Goal: Task Accomplishment & Management: Use online tool/utility

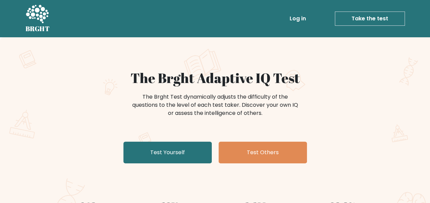
click at [179, 155] on link "Test Yourself" at bounding box center [167, 153] width 88 height 22
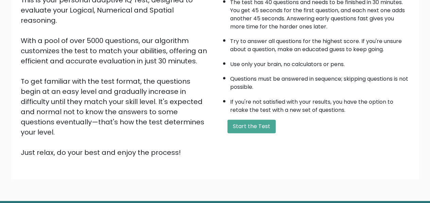
scroll to position [91, 0]
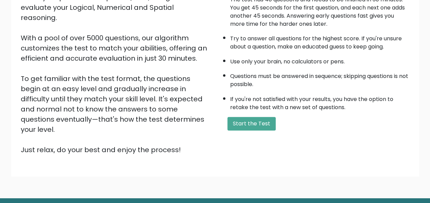
click at [252, 126] on button "Start the Test" at bounding box center [251, 124] width 48 height 14
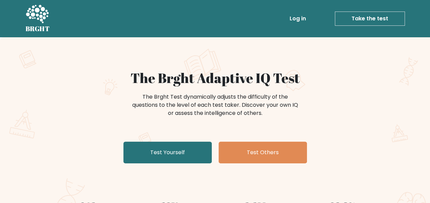
click at [192, 157] on link "Test Yourself" at bounding box center [167, 153] width 88 height 22
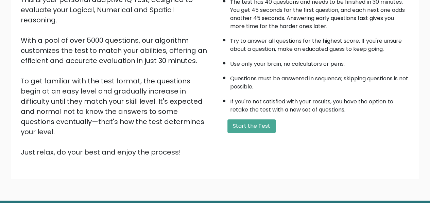
scroll to position [99, 0]
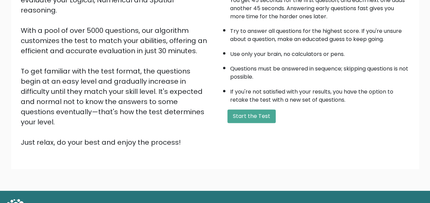
click at [246, 122] on button "Start the Test" at bounding box center [251, 117] width 48 height 14
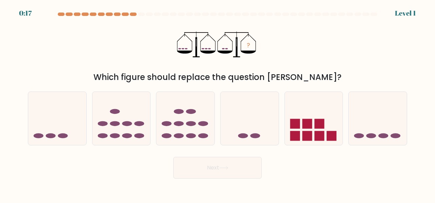
click at [245, 131] on icon at bounding box center [249, 119] width 58 height 48
click at [218, 104] on input "d." at bounding box center [217, 103] width 0 height 2
radio input "true"
click at [222, 172] on button "Next" at bounding box center [217, 168] width 88 height 22
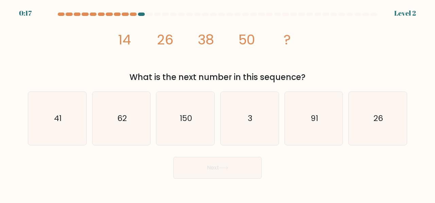
click at [121, 126] on icon "62" at bounding box center [121, 118] width 53 height 53
click at [217, 104] on input "b. 62" at bounding box center [217, 103] width 0 height 2
radio input "true"
click at [236, 178] on button "Next" at bounding box center [217, 168] width 88 height 22
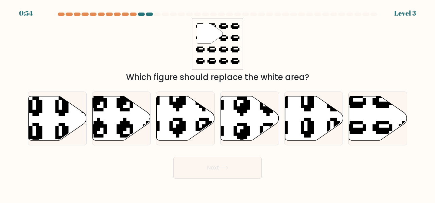
click at [368, 115] on icon at bounding box center [378, 118] width 58 height 44
click at [218, 104] on input "f." at bounding box center [217, 103] width 0 height 2
radio input "true"
click at [237, 170] on button "Next" at bounding box center [217, 168] width 88 height 22
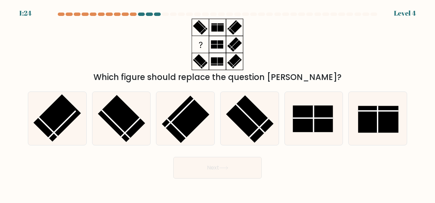
click at [251, 129] on rect at bounding box center [249, 118] width 47 height 47
click at [218, 104] on input "d." at bounding box center [217, 103] width 0 height 2
radio input "true"
click at [228, 168] on icon at bounding box center [223, 168] width 8 height 3
